Goal: Task Accomplishment & Management: Use online tool/utility

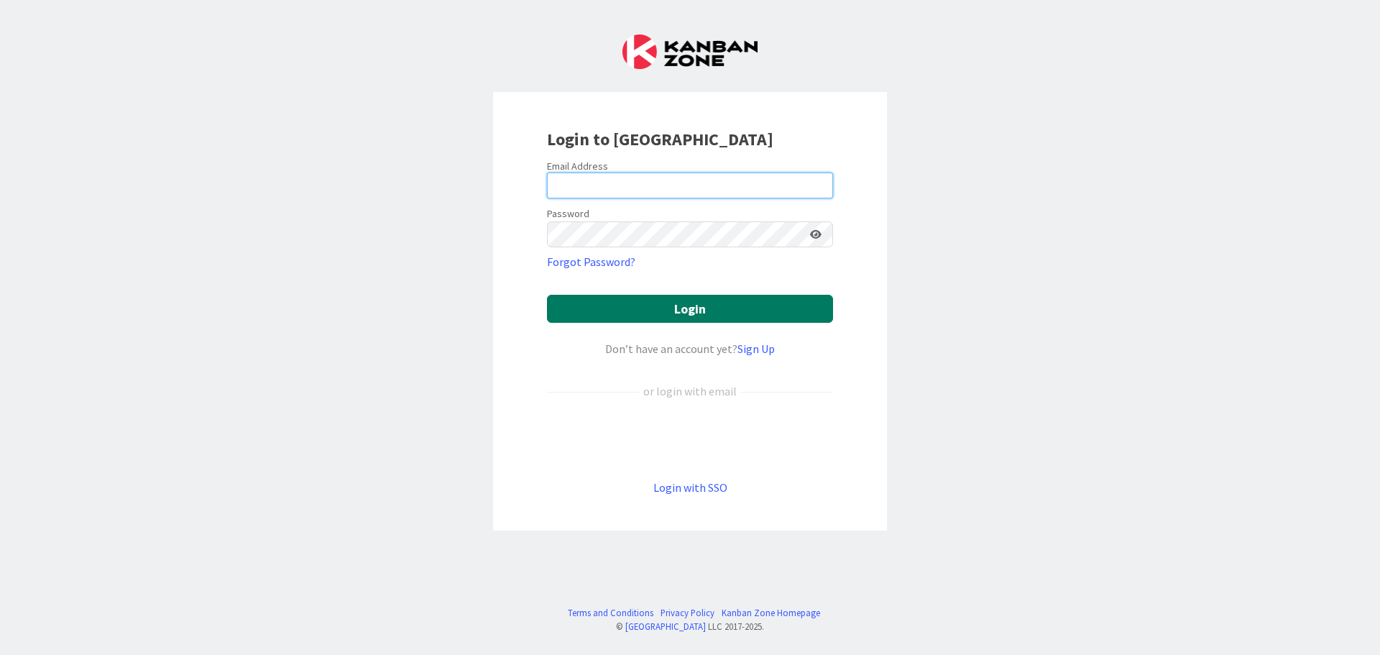
type input "[EMAIL_ADDRESS][DOMAIN_NAME]"
click at [706, 307] on button "Login" at bounding box center [690, 309] width 286 height 28
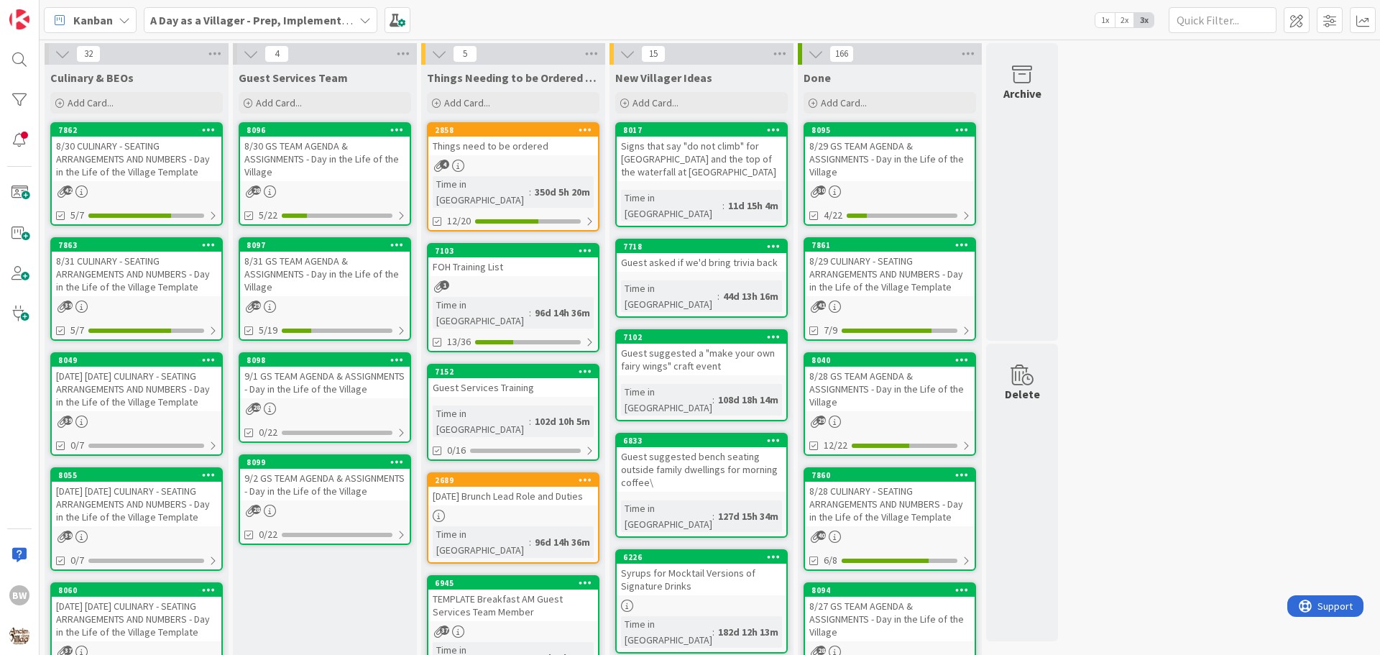
click at [127, 367] on div "[DATE] [DATE] CULINARY - SEATING ARRANGEMENTS AND NUMBERS - Day in the Life of …" at bounding box center [137, 389] width 170 height 45
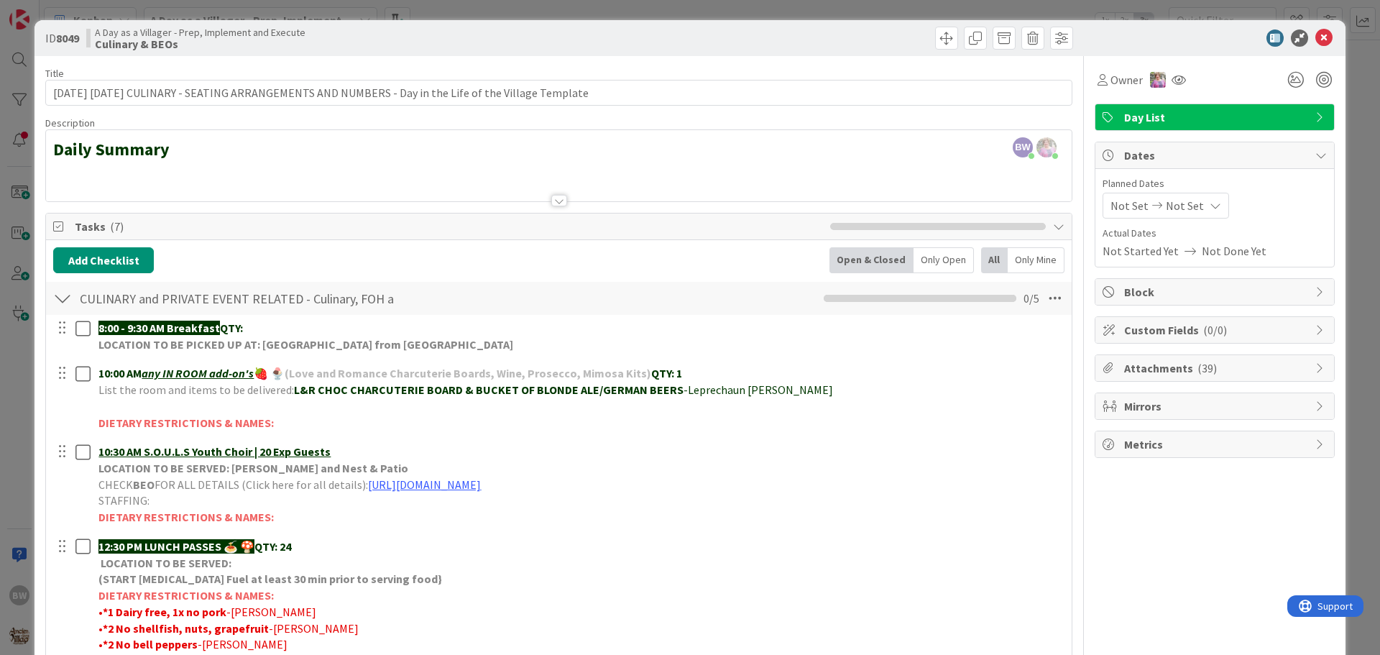
click at [554, 198] on div at bounding box center [559, 201] width 16 height 12
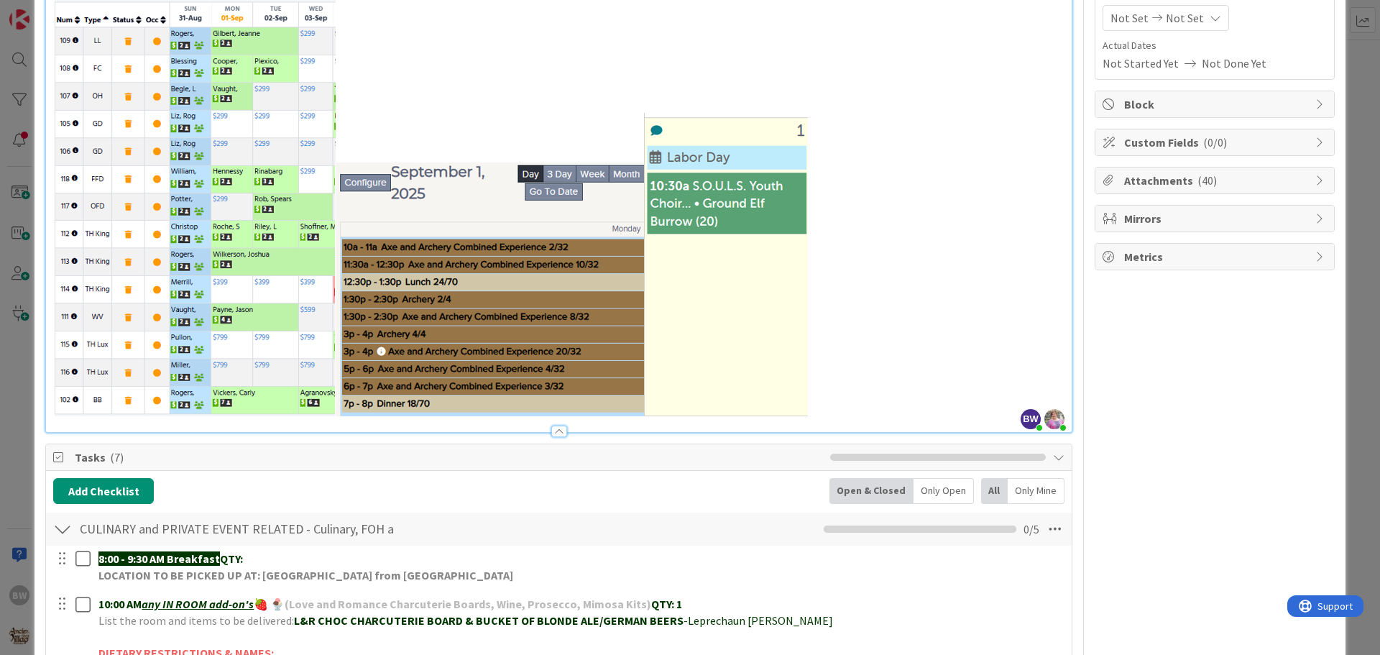
scroll to position [288, 0]
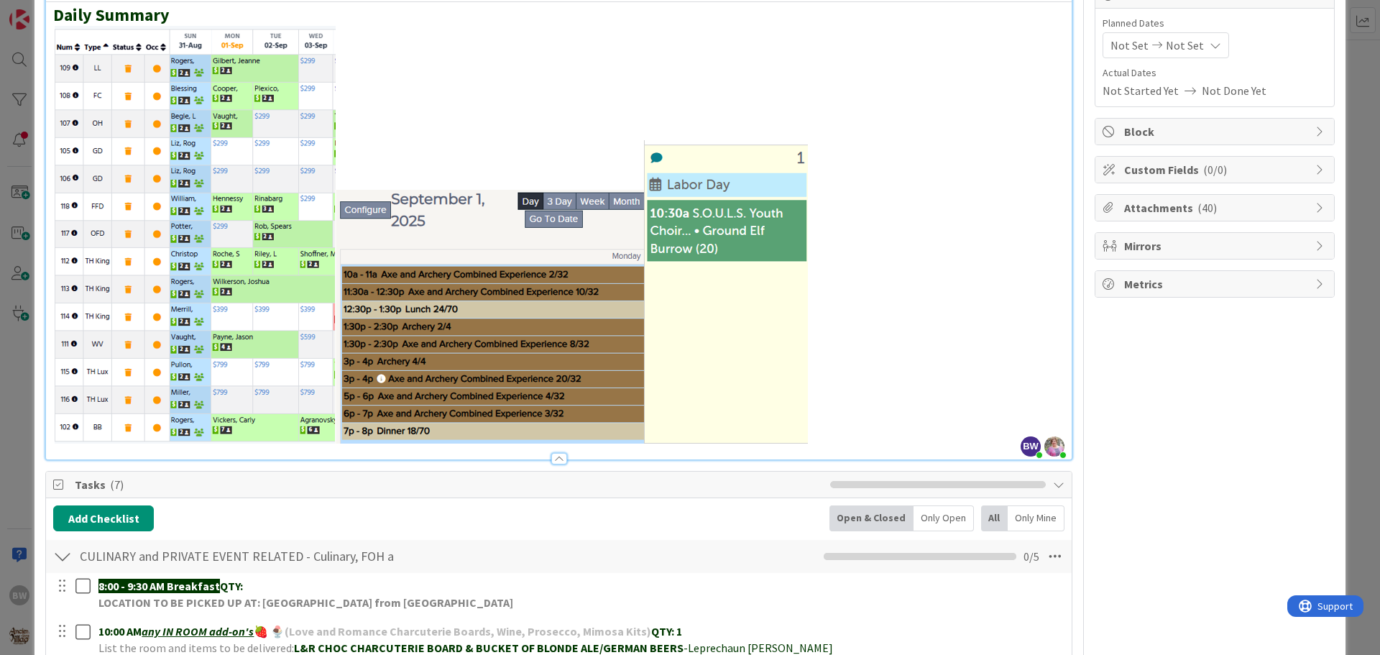
scroll to position [0, 0]
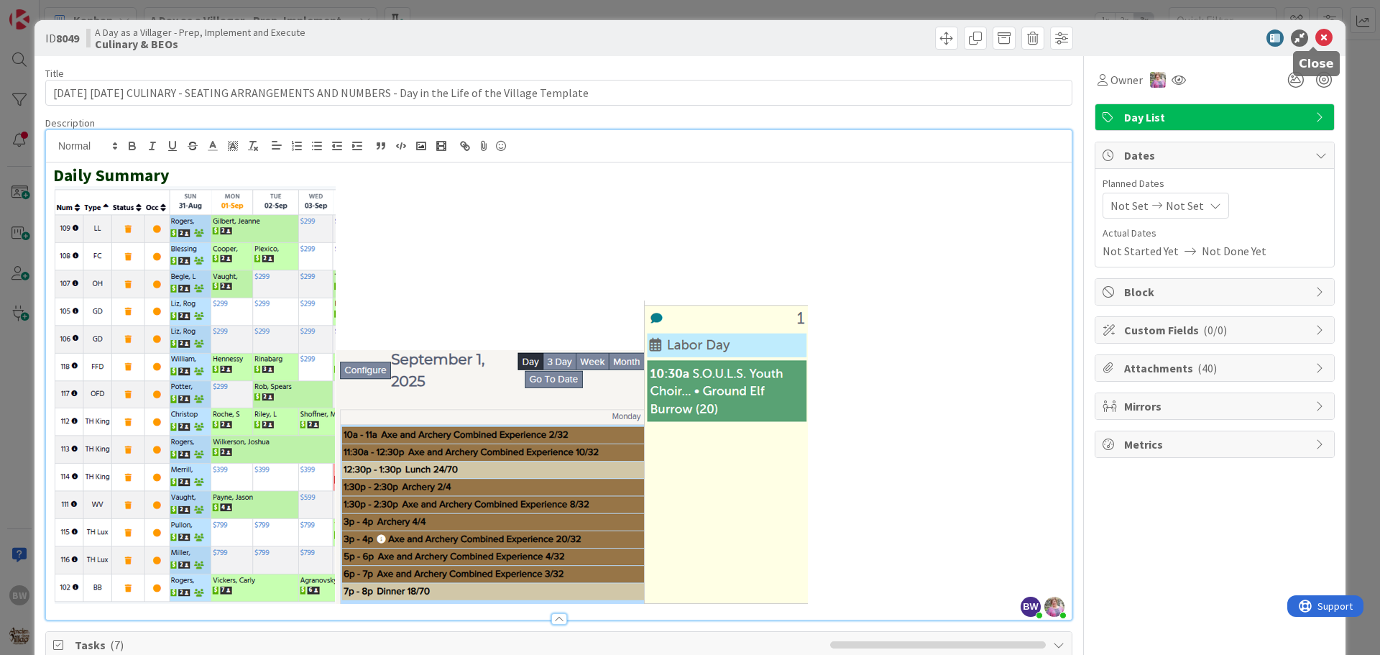
click at [1316, 35] on icon at bounding box center [1324, 37] width 17 height 17
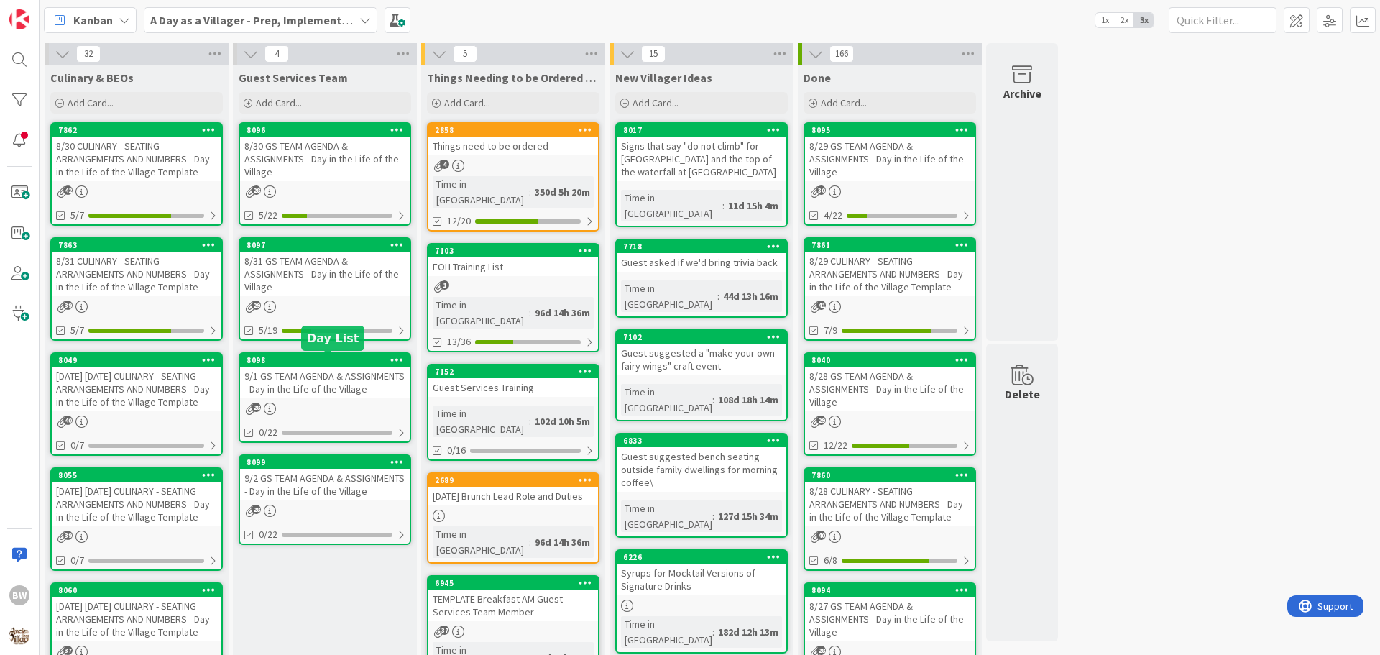
click at [313, 357] on div "8098" at bounding box center [328, 360] width 163 height 10
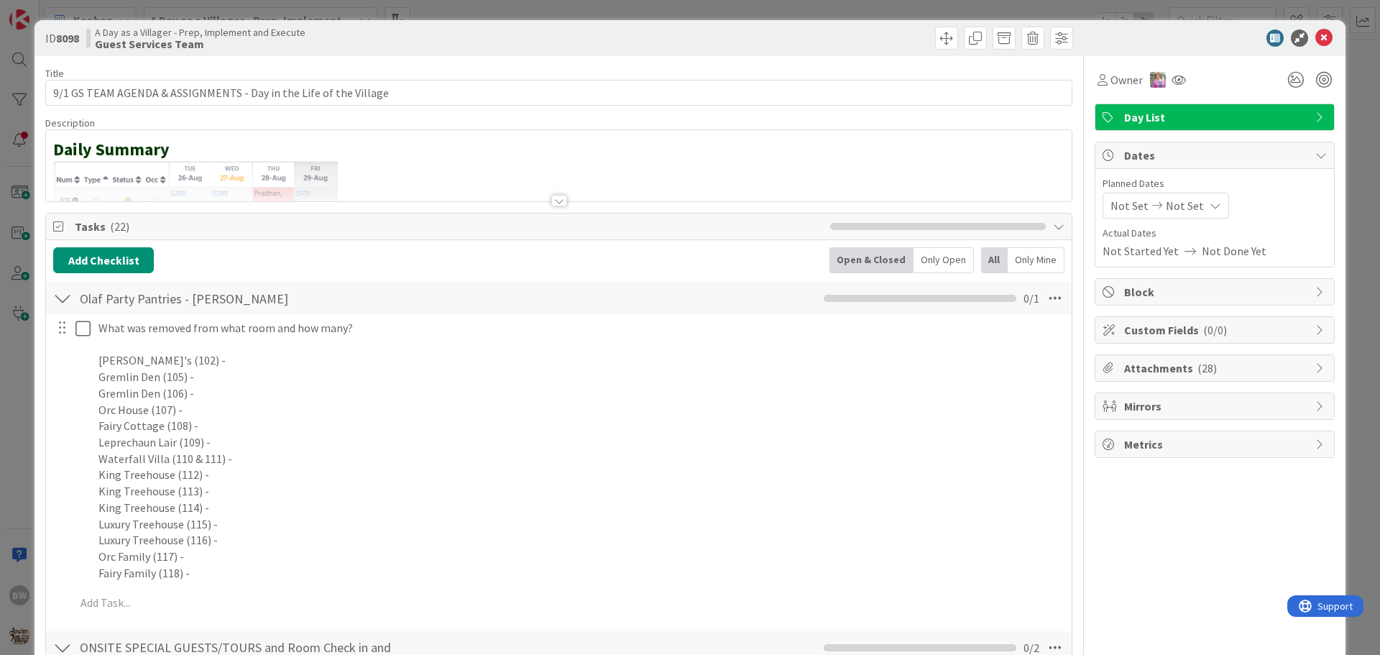
click at [554, 198] on div at bounding box center [559, 201] width 16 height 12
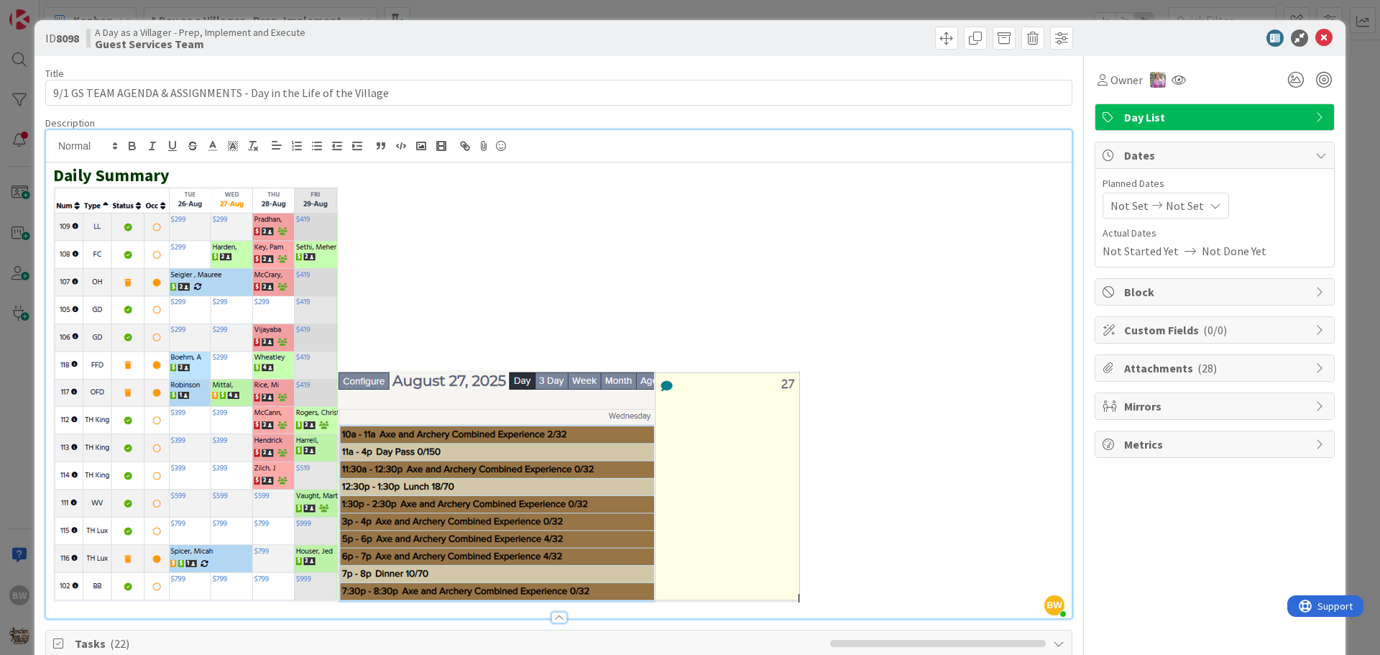
click at [812, 439] on p at bounding box center [559, 395] width 1012 height 418
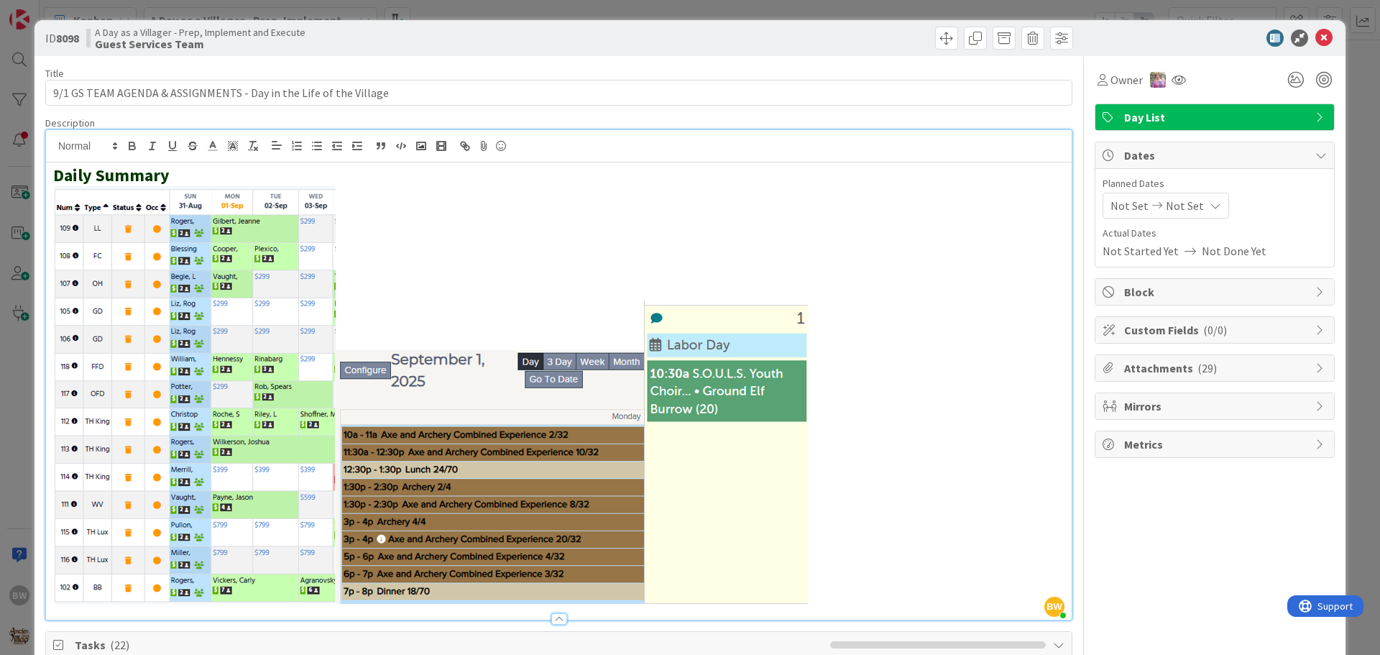
scroll to position [359, 0]
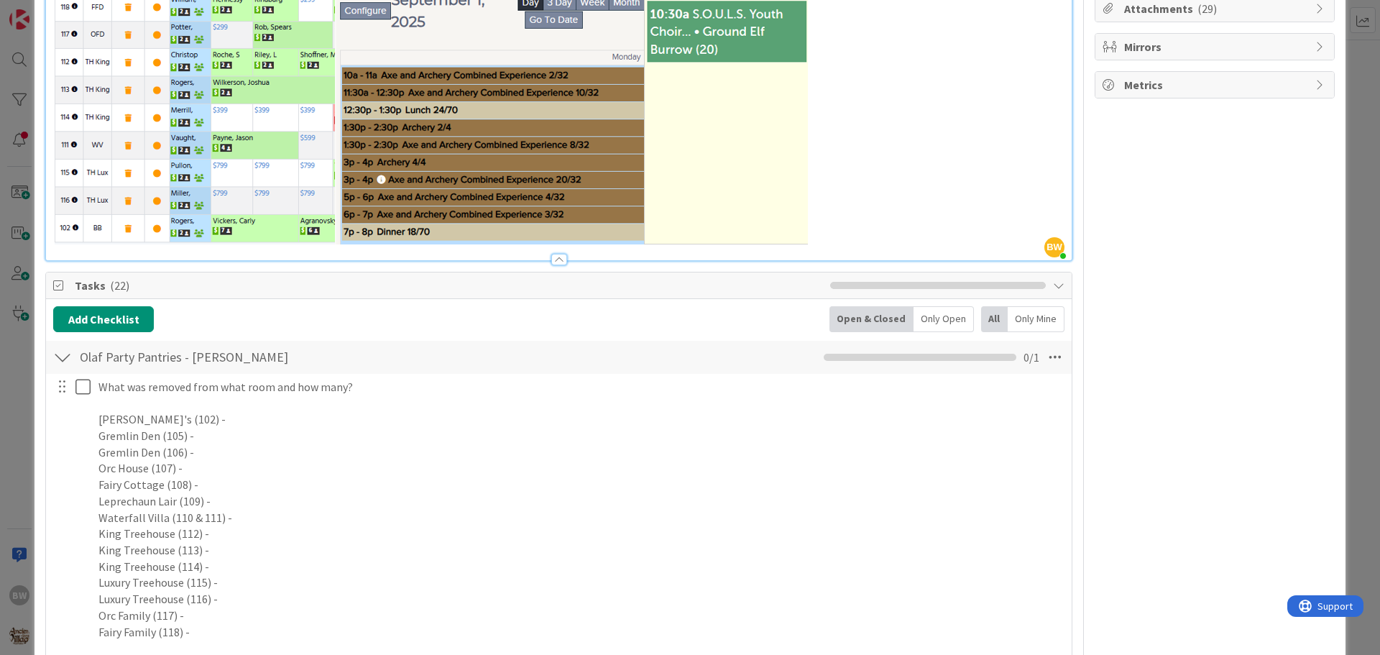
click at [601, 284] on span "Tasks ( 22 )" at bounding box center [449, 285] width 748 height 17
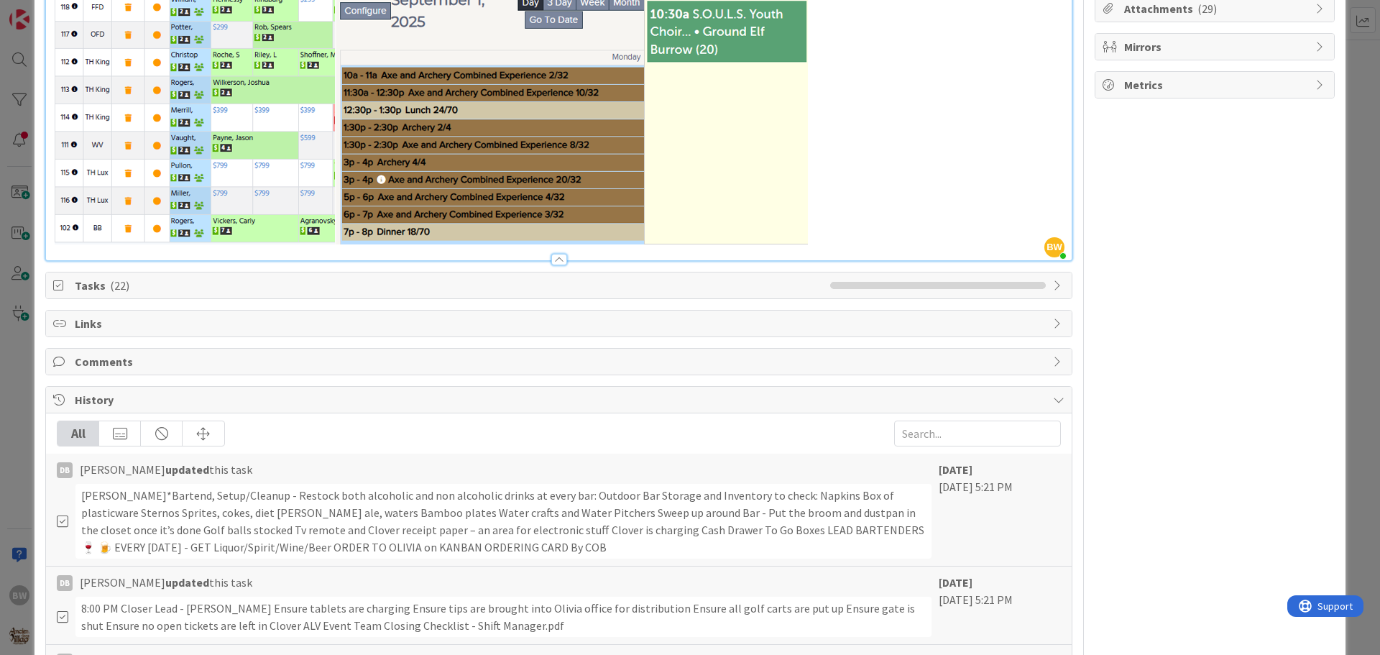
scroll to position [0, 0]
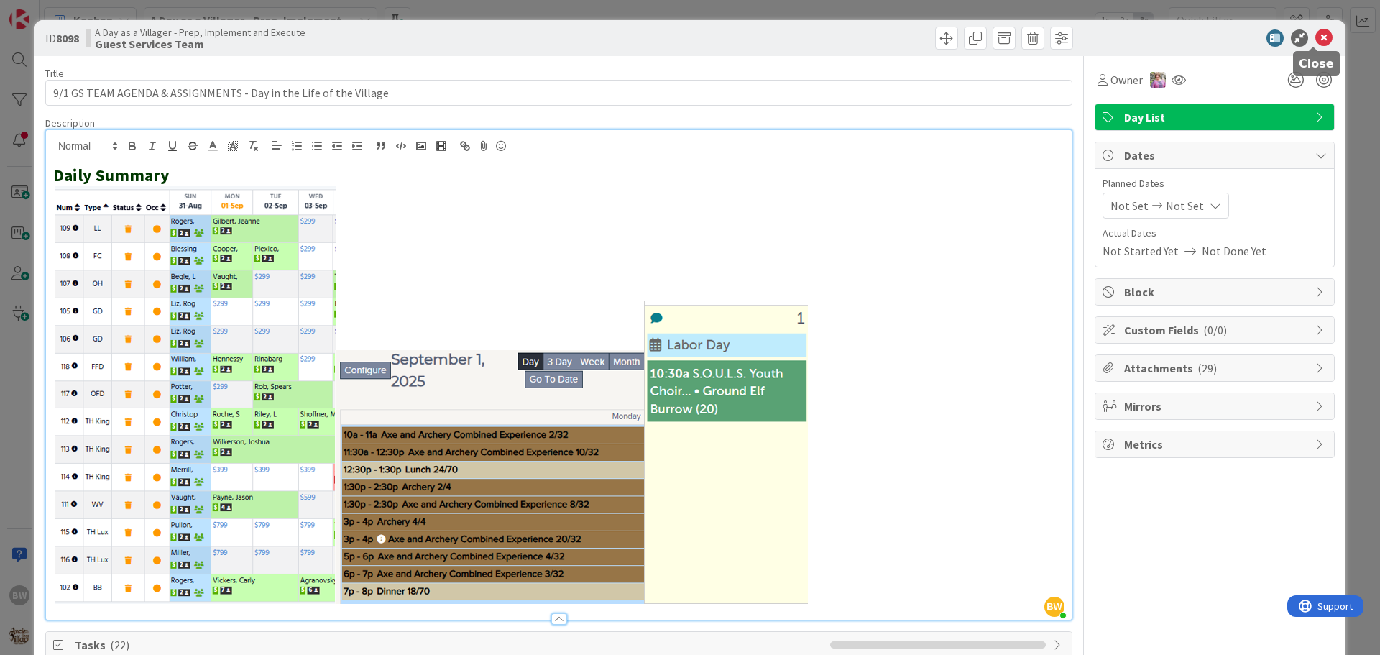
click at [1316, 39] on icon at bounding box center [1324, 37] width 17 height 17
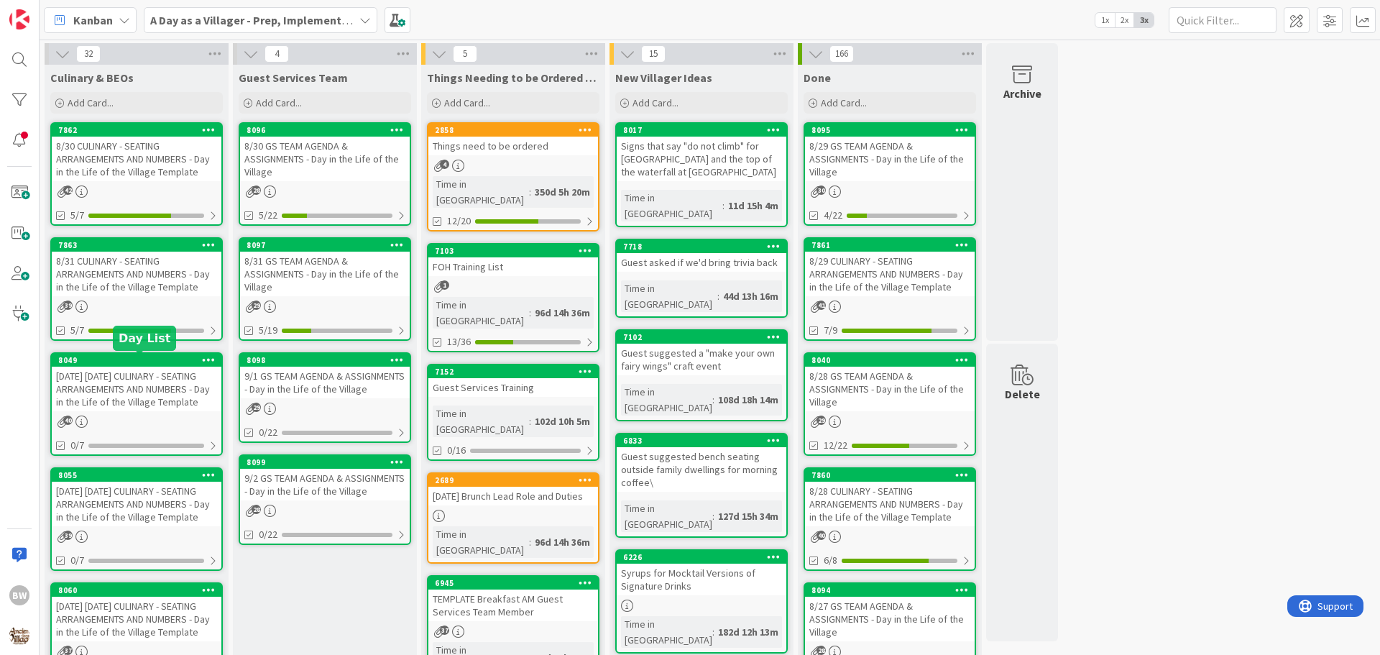
click at [142, 364] on div "8049" at bounding box center [139, 360] width 163 height 10
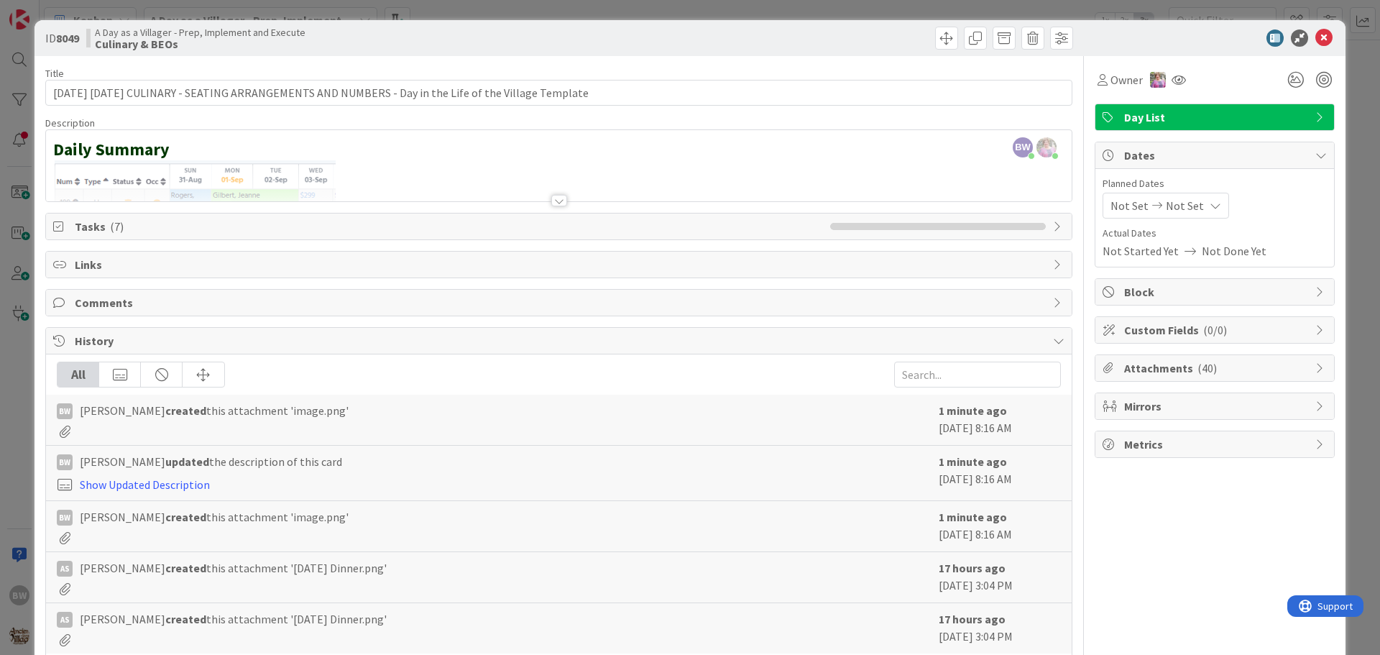
click at [556, 201] on div at bounding box center [559, 201] width 16 height 12
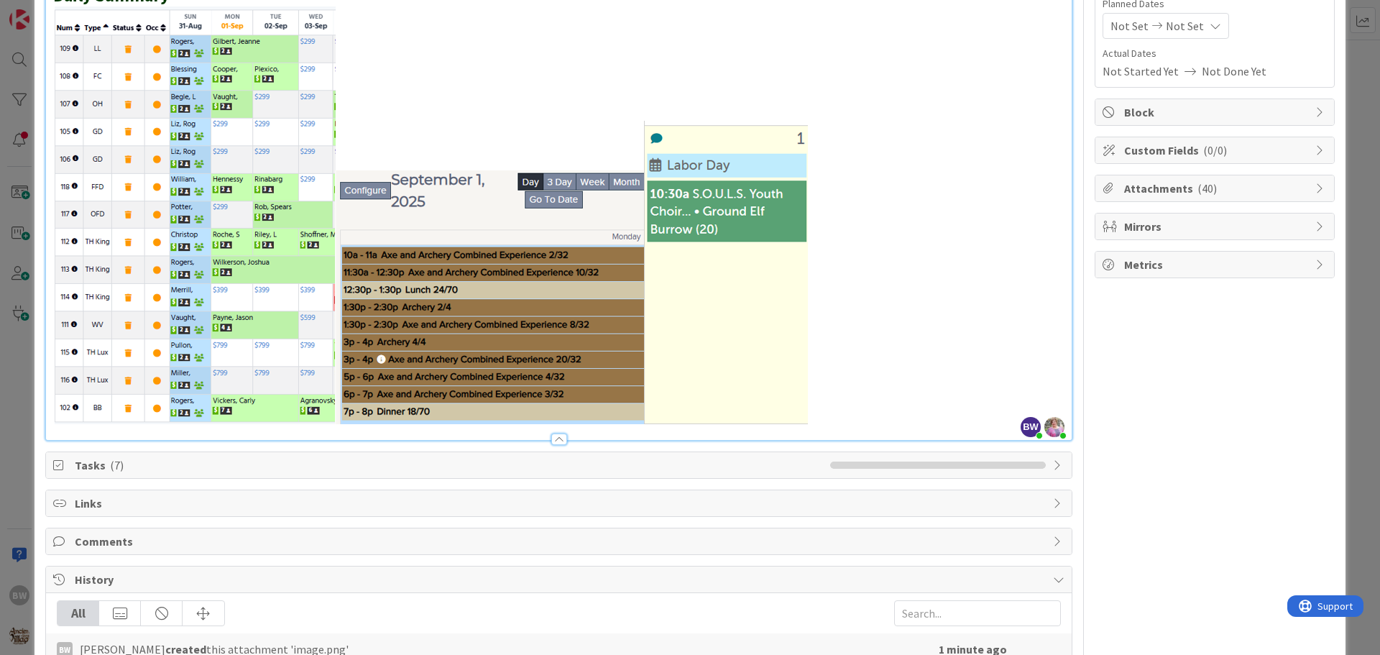
scroll to position [359, 0]
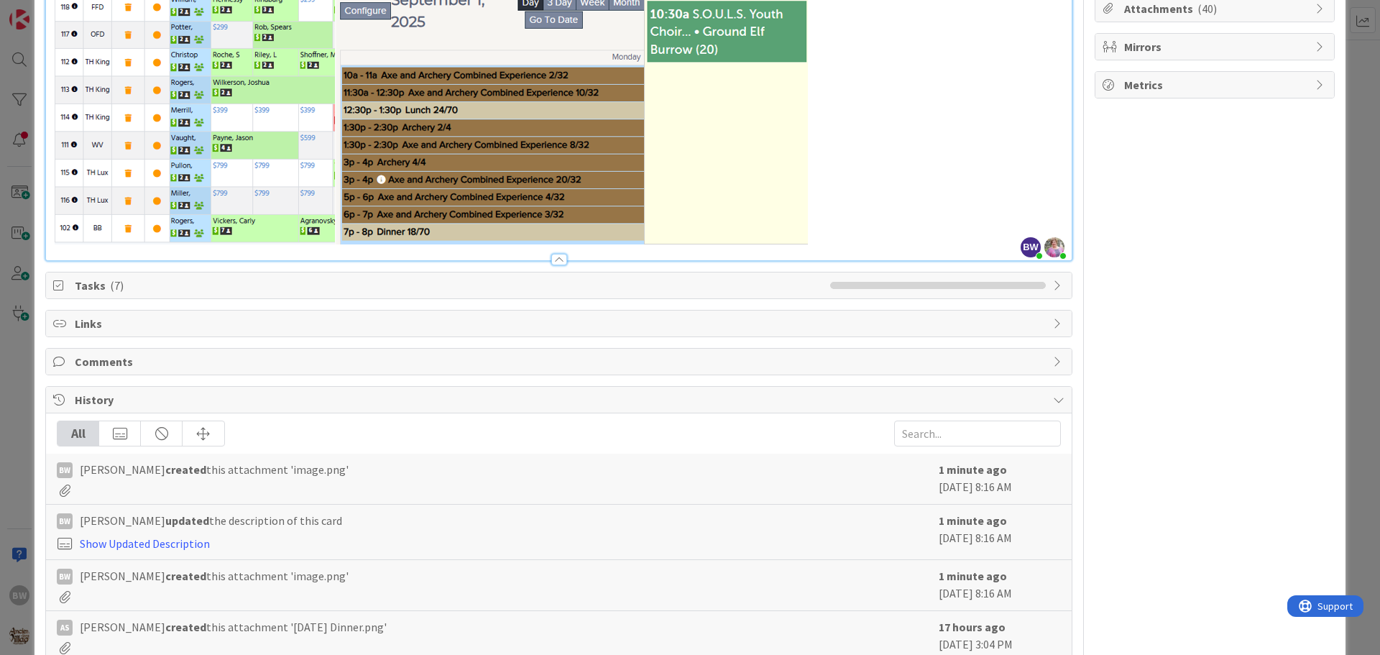
click at [144, 285] on span "Tasks ( 7 )" at bounding box center [449, 285] width 748 height 17
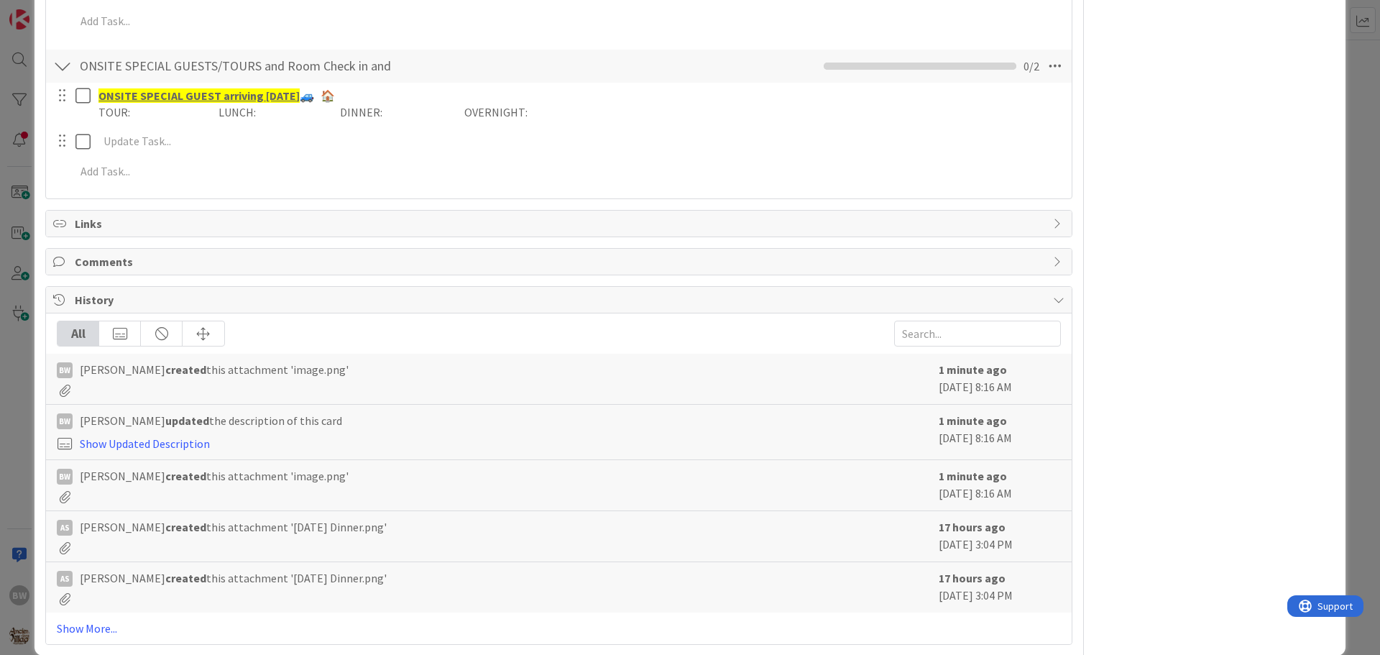
scroll to position [1268, 0]
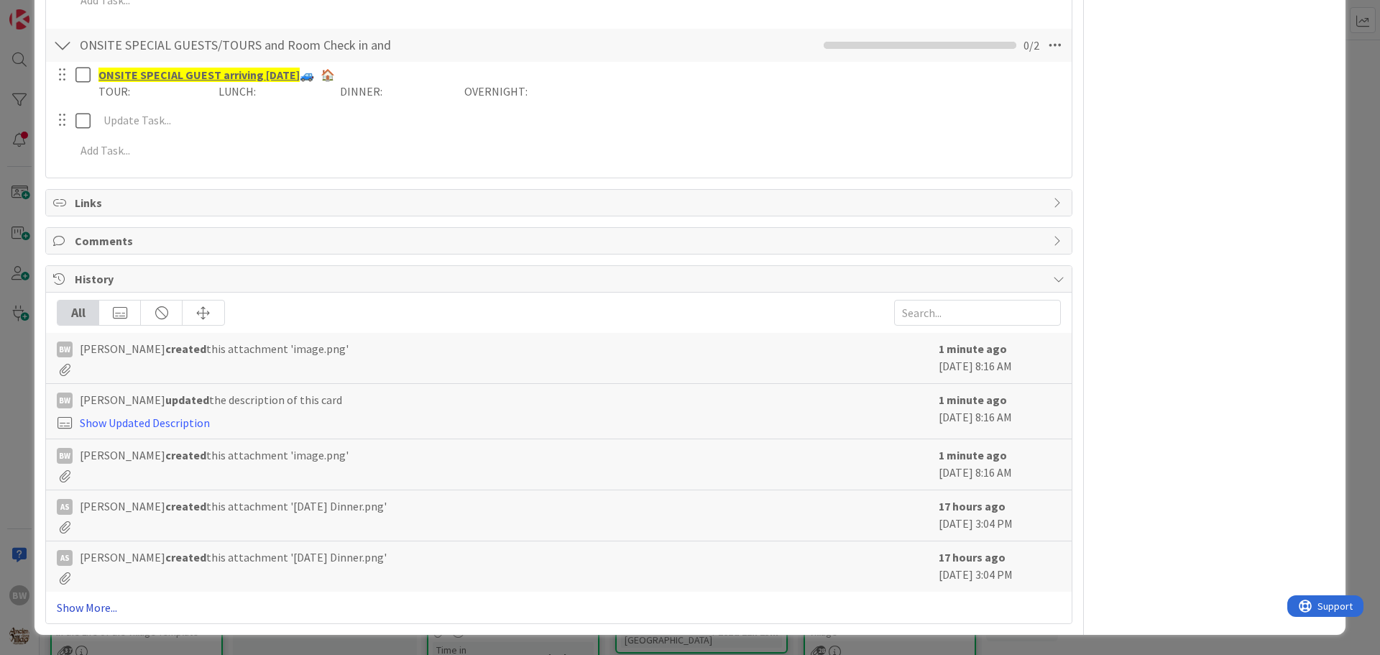
click at [93, 607] on link "Show More..." at bounding box center [559, 607] width 1004 height 17
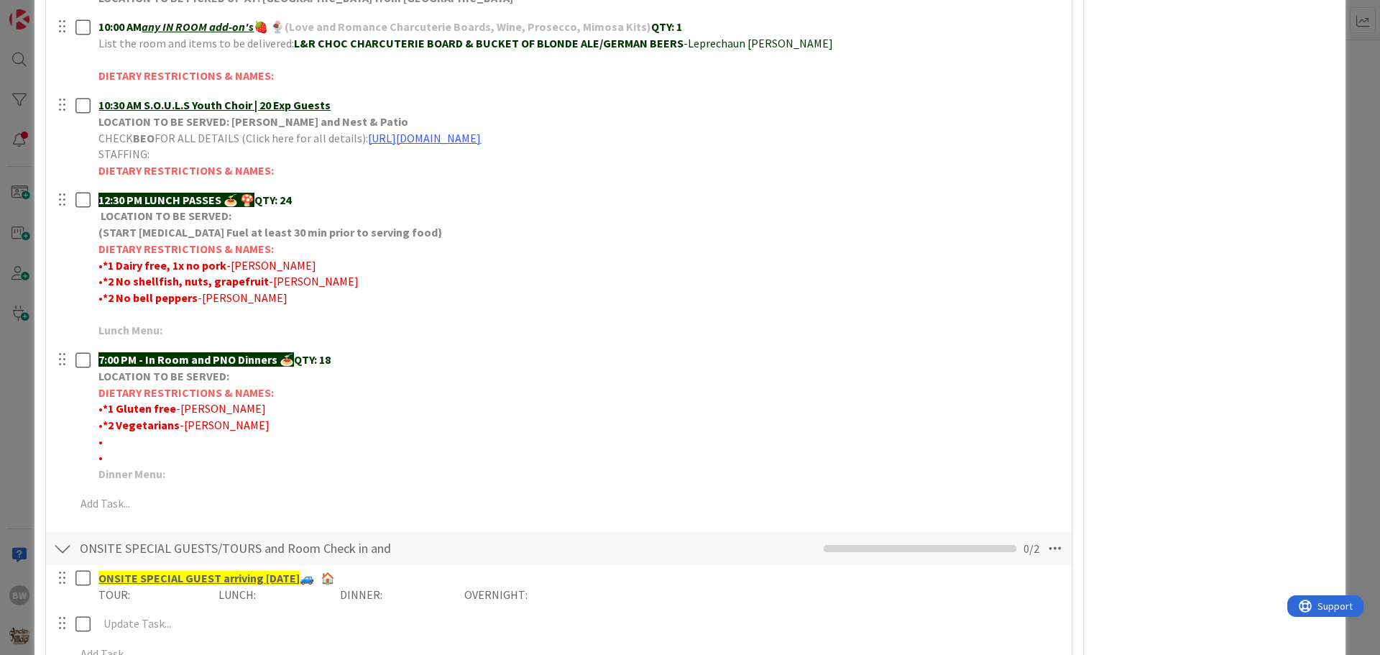
scroll to position [621, 0]
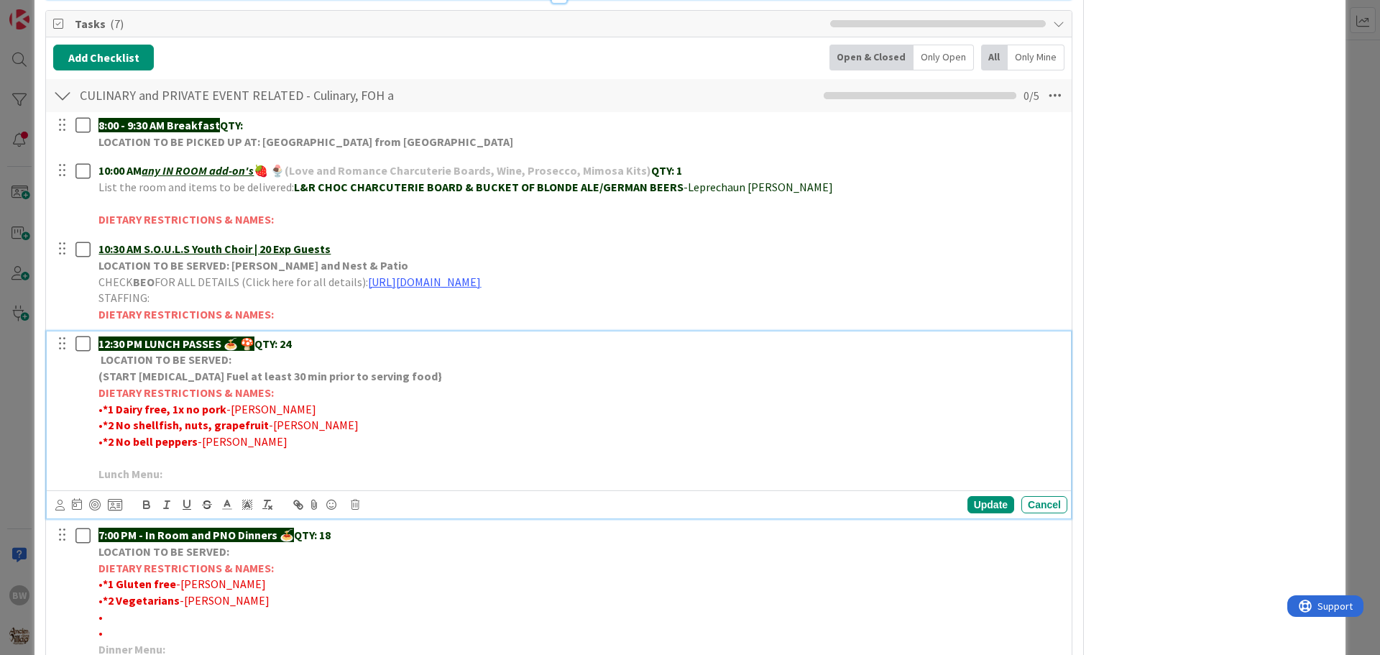
click at [328, 344] on p "12:30 PM LUNCH PASSES 🍝 🍄 QTY: 24" at bounding box center [579, 344] width 963 height 17
click at [968, 507] on div "Update" at bounding box center [991, 504] width 47 height 17
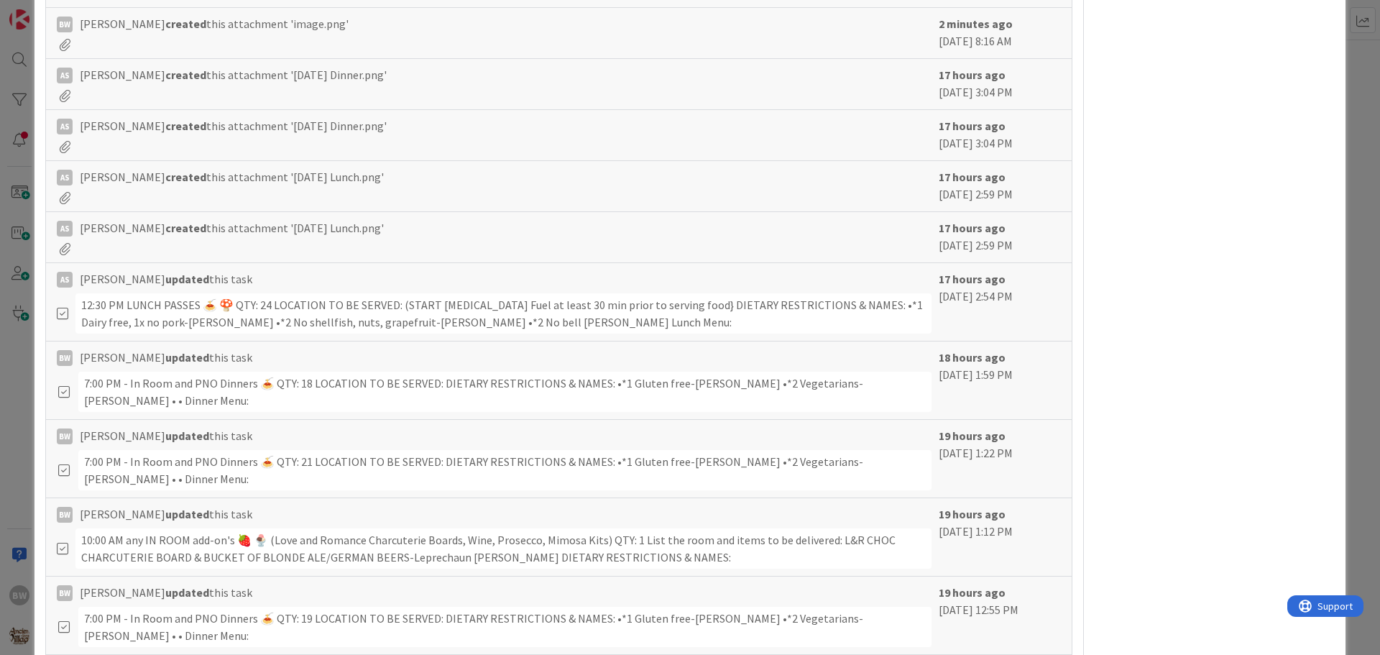
scroll to position [1412, 0]
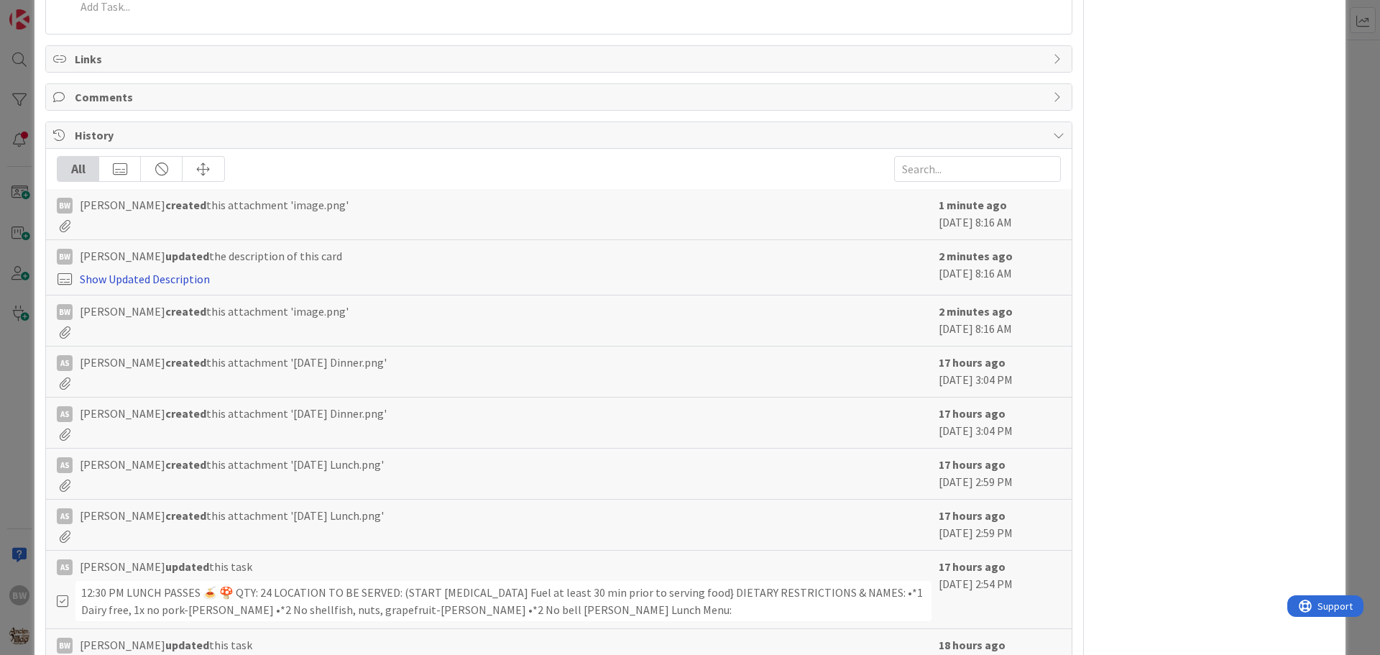
click at [124, 281] on link "Show Updated Description" at bounding box center [145, 279] width 130 height 14
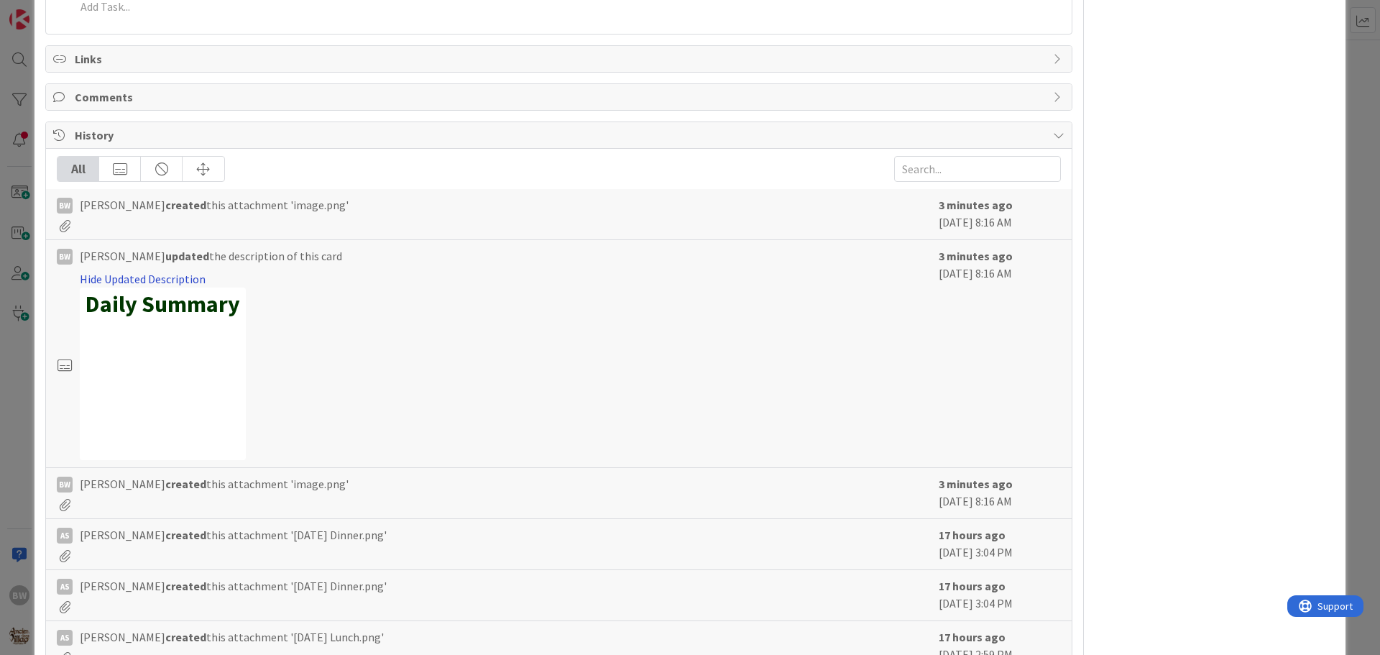
click at [124, 281] on link "Hide Updated Description" at bounding box center [143, 279] width 126 height 14
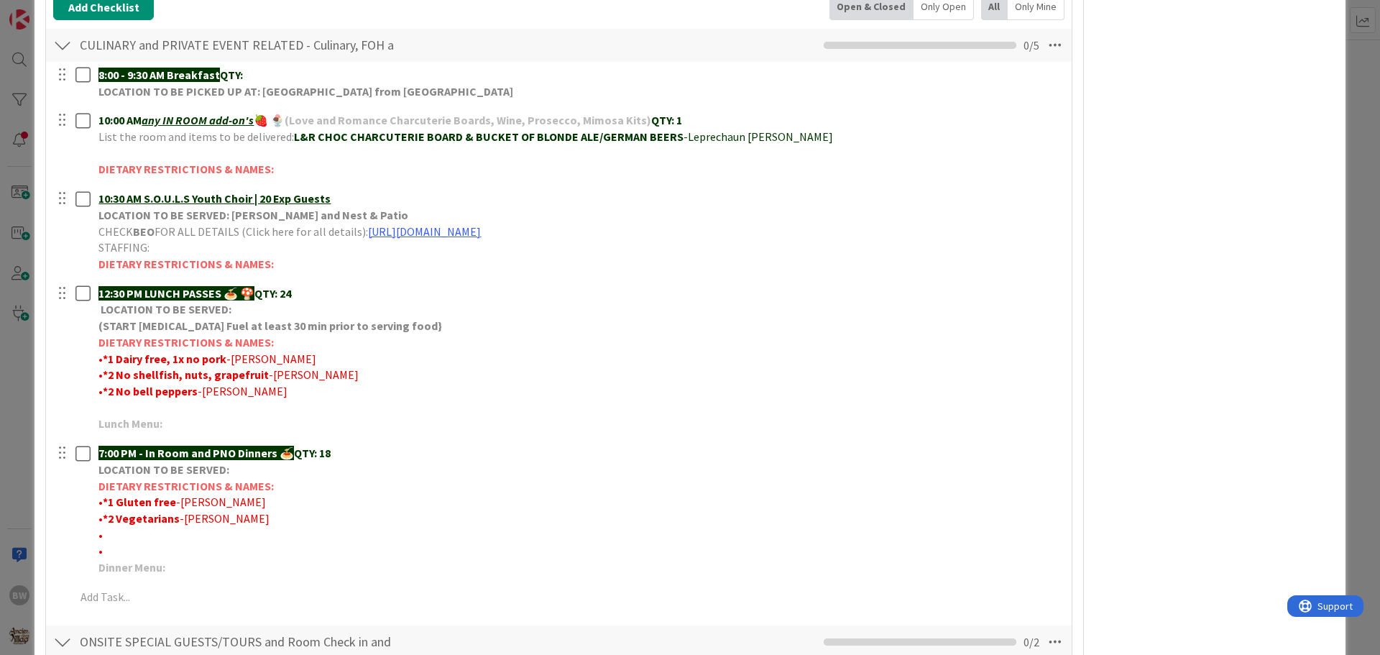
scroll to position [670, 0]
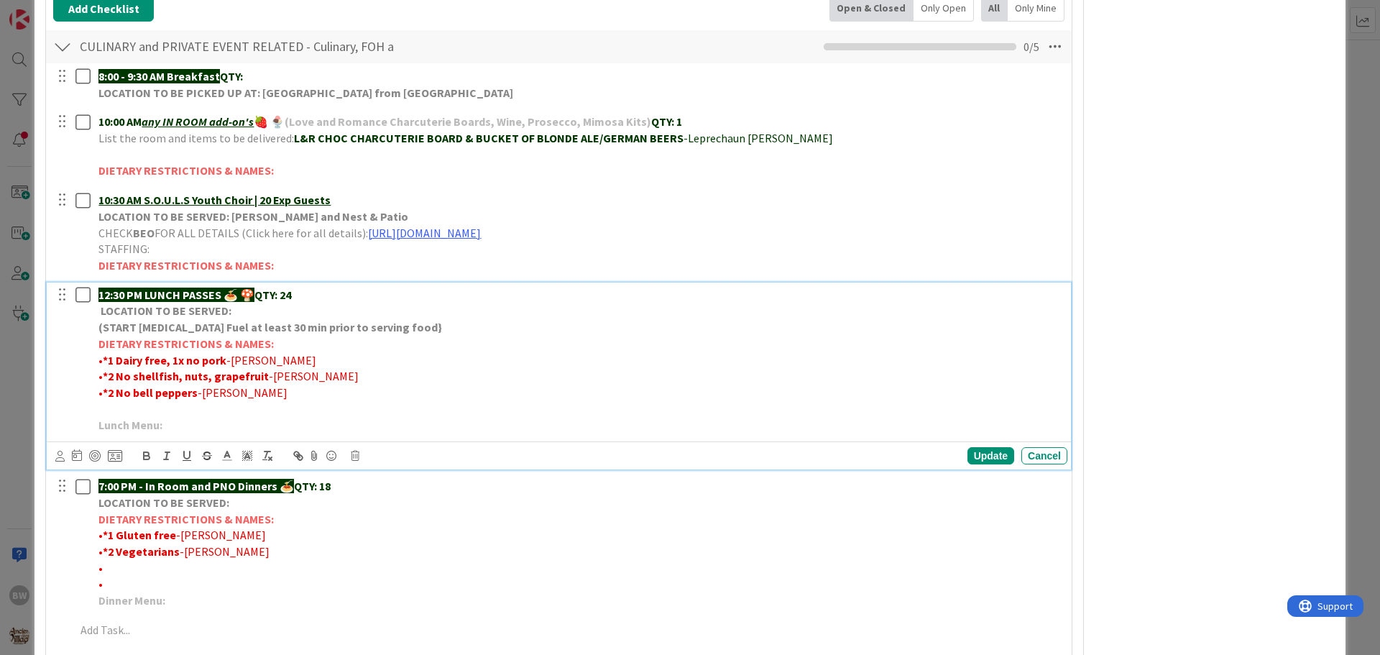
click at [171, 360] on strong "*1 Dairy free, 1x no pork" at bounding box center [165, 360] width 124 height 14
drag, startPoint x: 165, startPoint y: 362, endPoint x: 191, endPoint y: 357, distance: 27.1
click at [191, 357] on strong "*1 Dairy free, 1x no pork" at bounding box center [165, 360] width 124 height 14
click at [187, 360] on strong "*1 Dairy free & *1No pork" at bounding box center [167, 360] width 129 height 14
click at [986, 457] on div "Update" at bounding box center [991, 455] width 47 height 17
